Goal: Task Accomplishment & Management: Manage account settings

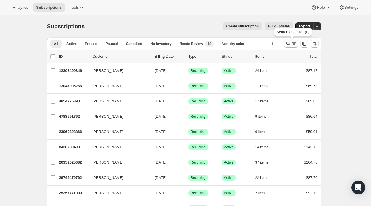
click at [285, 42] on button "Search and filter results" at bounding box center [291, 44] width 14 height 8
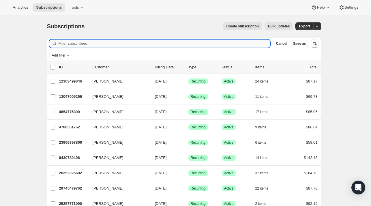
click at [87, 46] on input "Filter subscribers" at bounding box center [165, 44] width 212 height 8
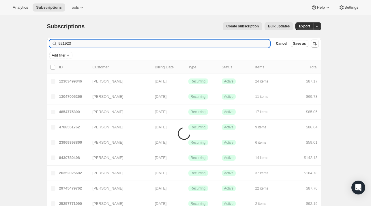
type input "921923"
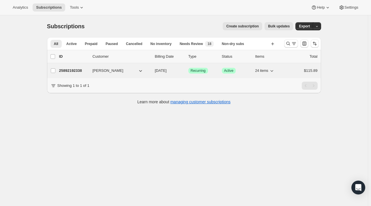
click at [69, 74] on div "25892192338 Jessica Belott 10/18/2025 Success Recurring Success Active 24 items…" at bounding box center [188, 71] width 259 height 8
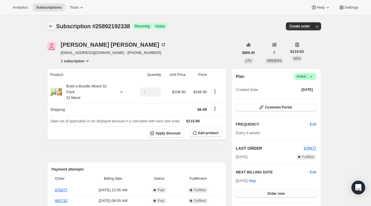
click at [50, 25] on icon "Subscriptions" at bounding box center [51, 26] width 6 height 6
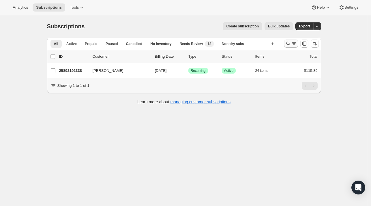
click at [287, 41] on icon "Search and filter results" at bounding box center [288, 44] width 6 height 6
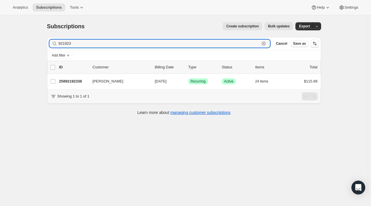
click at [265, 43] on icon "button" at bounding box center [264, 44] width 2 height 2
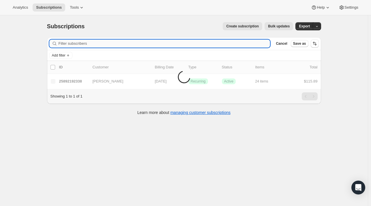
paste input "snowy1kel@yahoo.com"
type input "snowy1kel@yahoo.com"
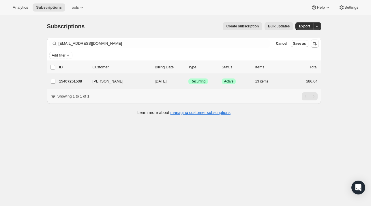
click at [69, 88] on div "Kelly Lim 15407251538 Kelly Lim 10/26/2025 Success Recurring Success Active 13 …" at bounding box center [184, 81] width 274 height 15
click at [71, 82] on p "15407251538" at bounding box center [73, 81] width 29 height 6
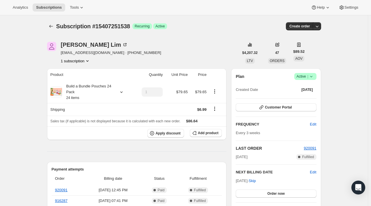
drag, startPoint x: 143, startPoint y: 55, endPoint x: 132, endPoint y: 58, distance: 10.6
click at [136, 55] on div "Kelly Lim snowy1kel@yahoo.com · +12403080125 1 subscription" at bounding box center [143, 53] width 192 height 22
click at [123, 93] on icon at bounding box center [122, 92] width 6 height 6
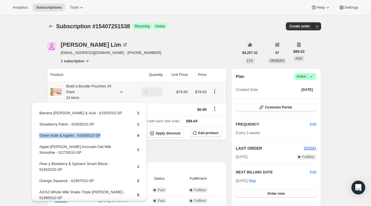
drag, startPoint x: 103, startPoint y: 106, endPoint x: 38, endPoint y: 133, distance: 69.9
click at [38, 133] on table "Banana Berry & Acai - 61555010-SP 1 Strawberry Patch - 61605010-SP 1 Green Kale…" at bounding box center [89, 194] width 102 height 170
copy td "Green Kale & Apples - 61600010-SP"
click at [213, 131] on span "Add product" at bounding box center [208, 133] width 20 height 5
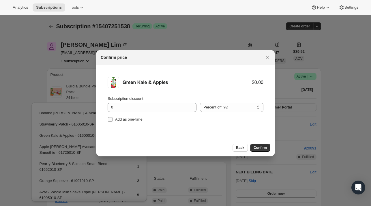
click at [130, 119] on span "Add as one-time" at bounding box center [128, 119] width 27 height 4
click at [113, 119] on input "Add as one-time" at bounding box center [110, 119] width 5 height 5
checkbox input "true"
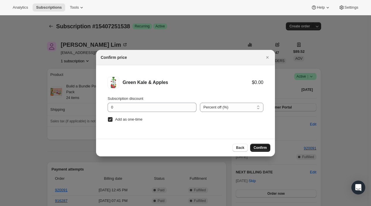
click at [267, 144] on button "Confirm" at bounding box center [260, 148] width 20 height 8
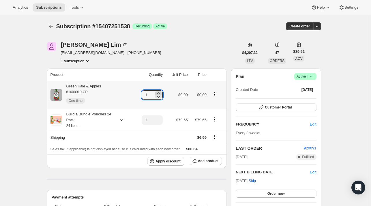
click at [161, 92] on icon at bounding box center [159, 93] width 6 height 6
type input "3"
